Goal: Task Accomplishment & Management: Complete application form

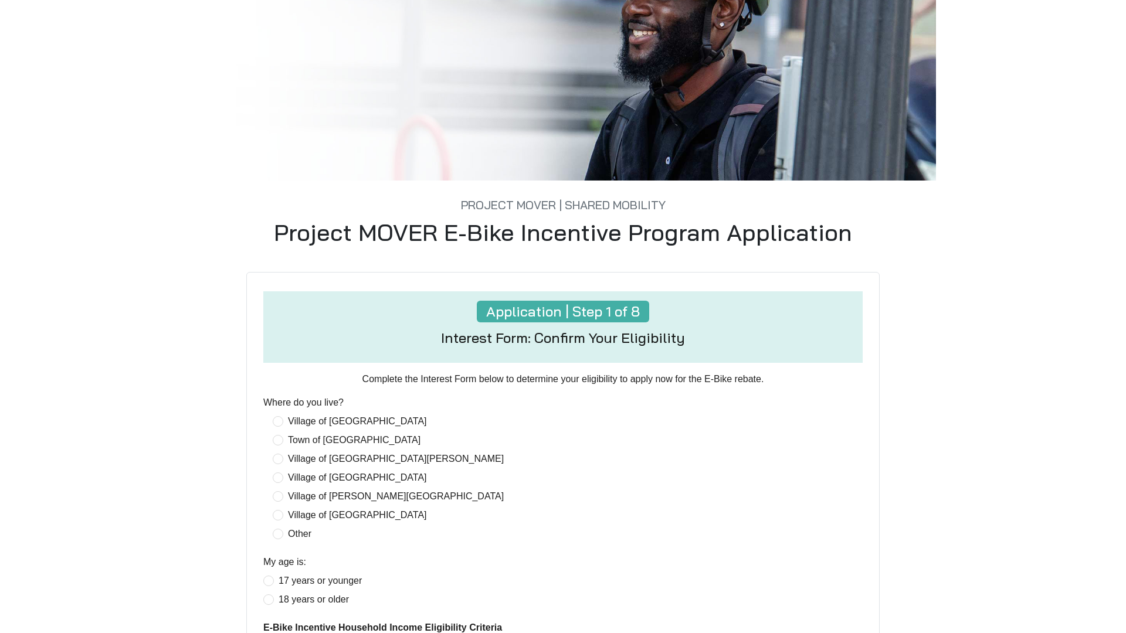
scroll to position [220, 0]
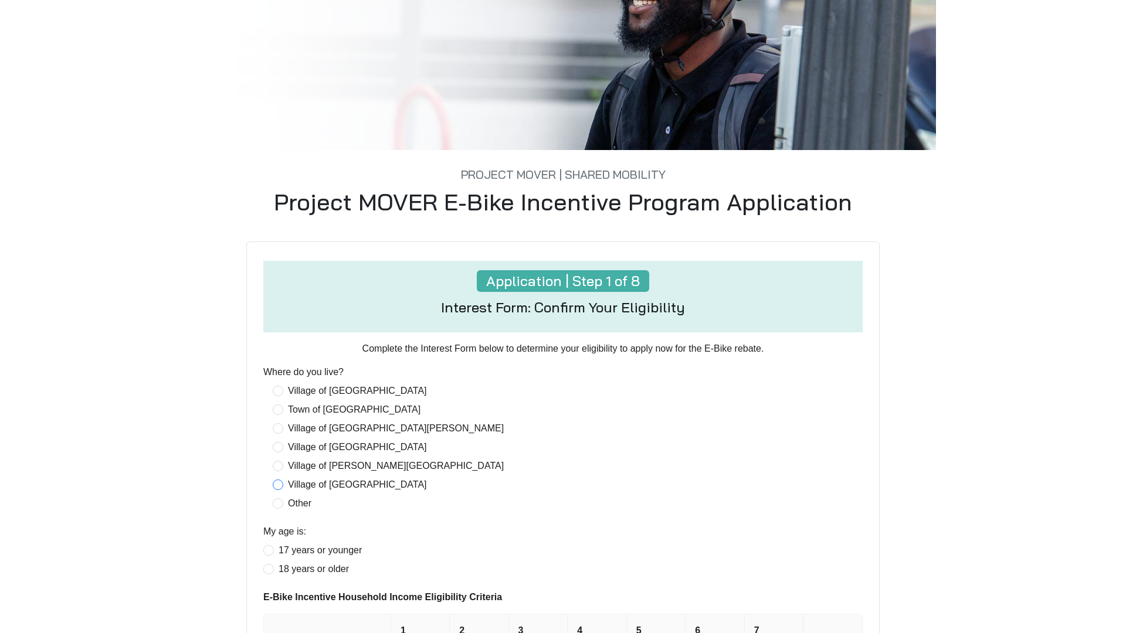
click at [350, 490] on span "Village of [GEOGRAPHIC_DATA]" at bounding box center [357, 485] width 148 height 14
click at [345, 556] on span "17 years or younger" at bounding box center [320, 551] width 93 height 14
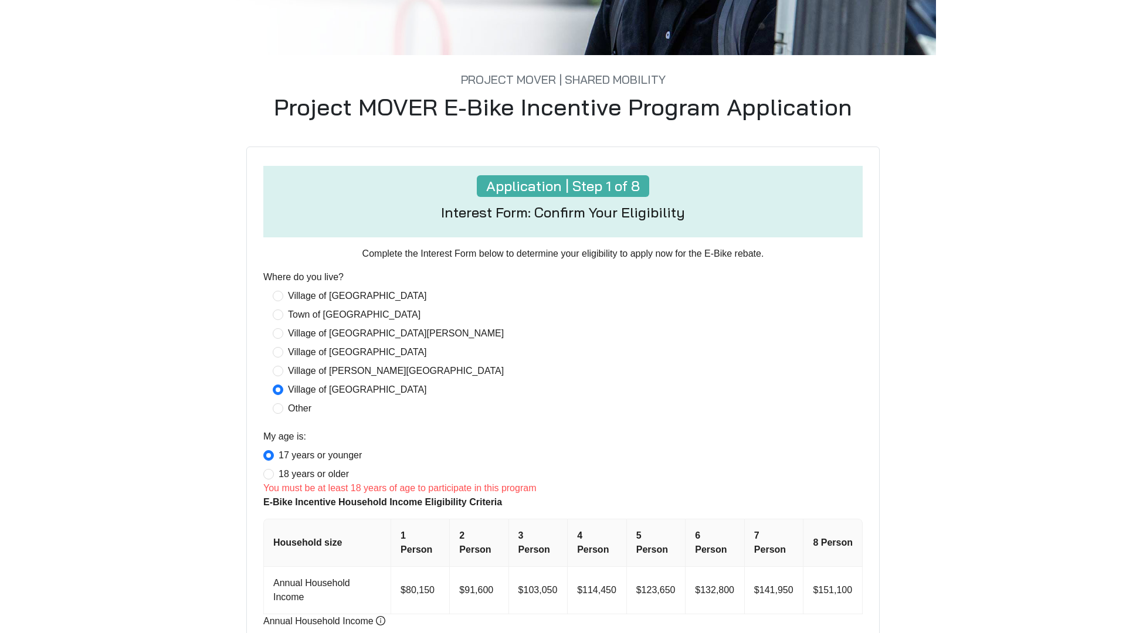
scroll to position [340, 0]
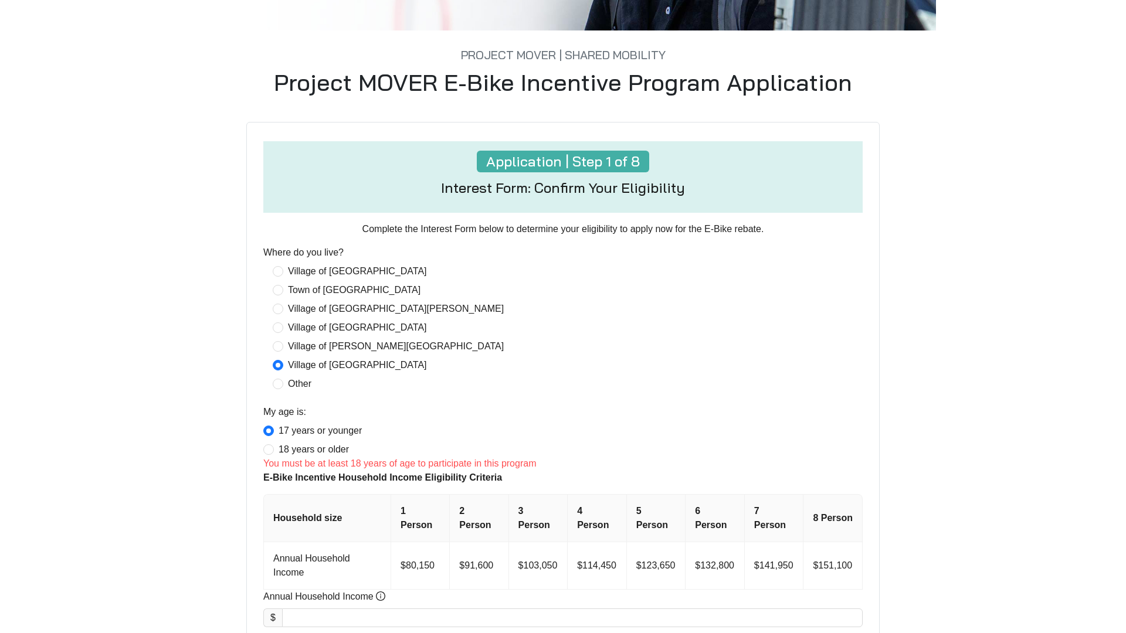
click at [315, 442] on div "17 years or younger 18 years or older" at bounding box center [317, 440] width 108 height 33
click at [316, 447] on span "18 years or older" at bounding box center [314, 450] width 80 height 14
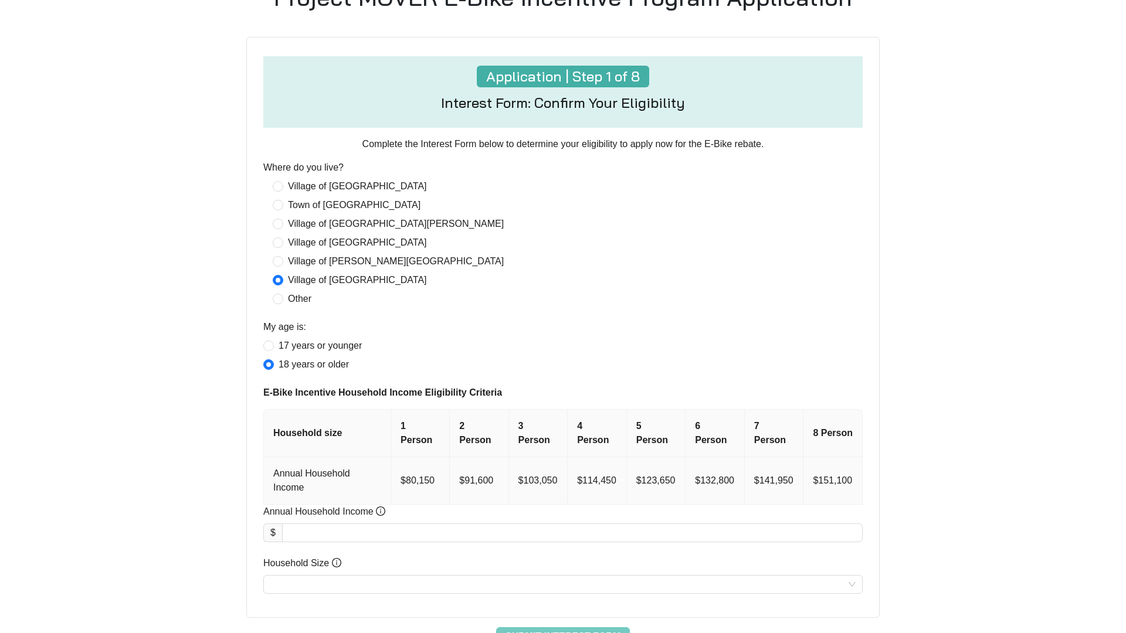
scroll to position [426, 0]
click at [659, 523] on input "Annual Household Income" at bounding box center [572, 532] width 579 height 18
click at [506, 575] on input "Household Size" at bounding box center [562, 584] width 585 height 18
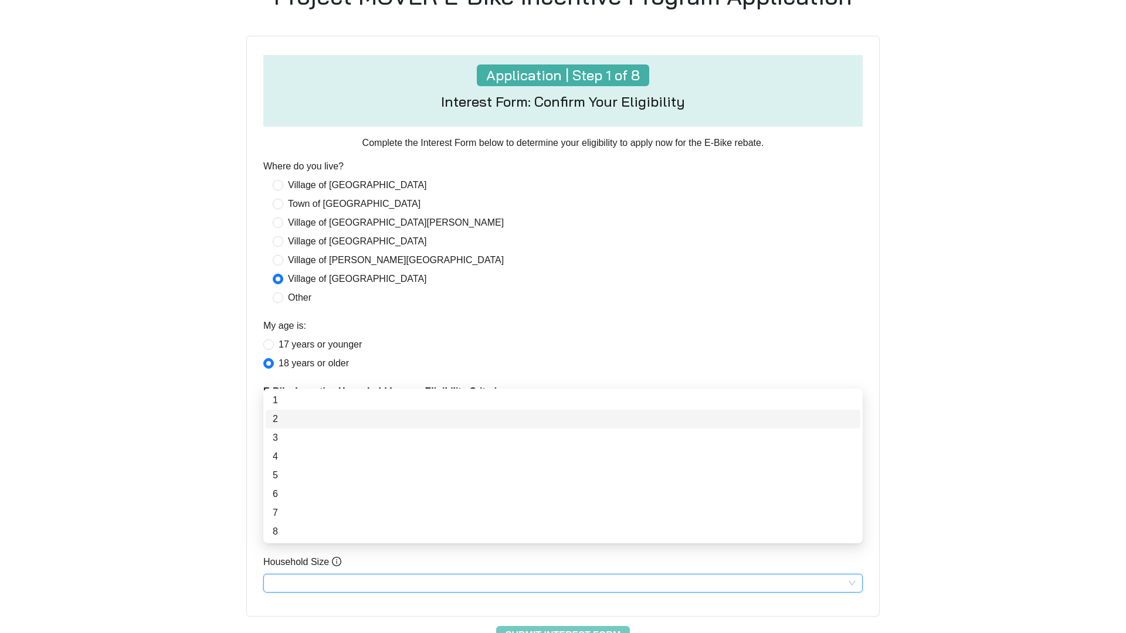
click at [576, 314] on form "Application | Step 1 of 8 Interest Form: Confirm Your Eligibility Complete the …" at bounding box center [562, 326] width 613 height 561
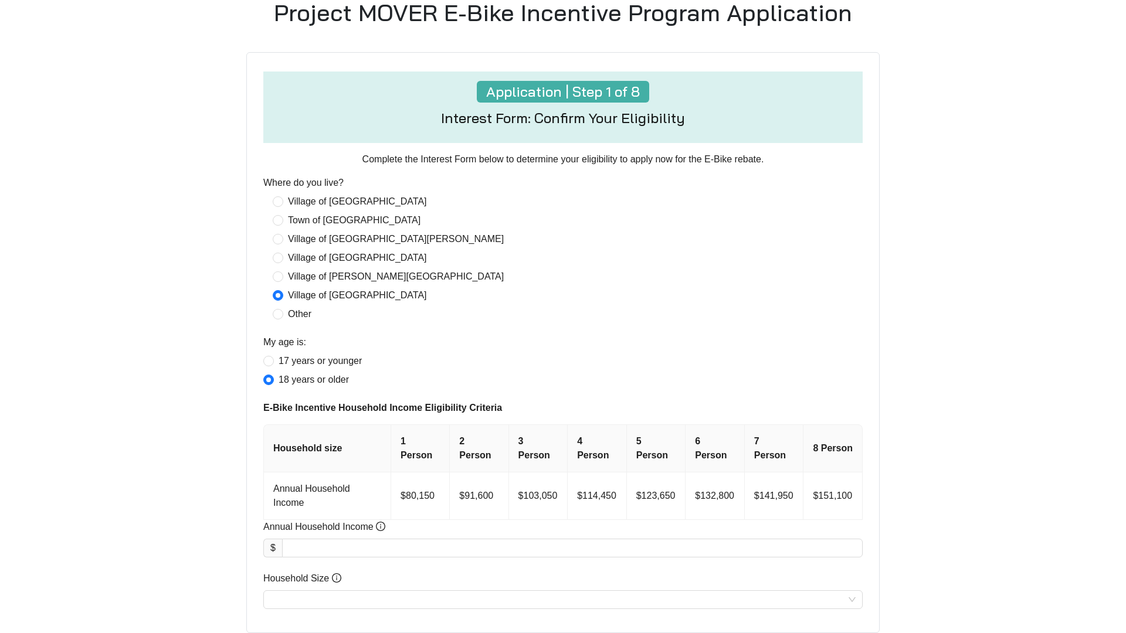
scroll to position [411, 0]
click at [377, 538] on input "Annual Household Income" at bounding box center [572, 547] width 579 height 18
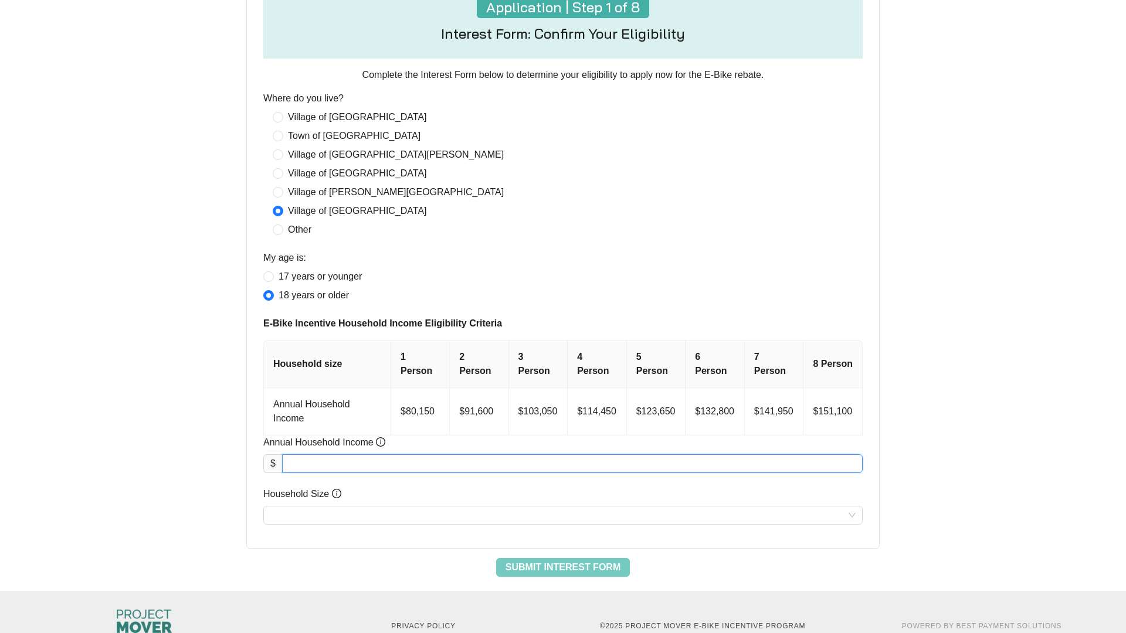
scroll to position [0, 0]
